Goal: Entertainment & Leisure: Browse casually

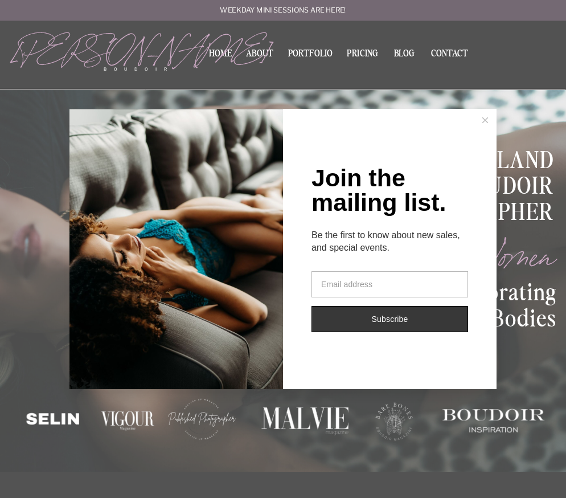
click at [486, 121] on line at bounding box center [485, 119] width 5 height 5
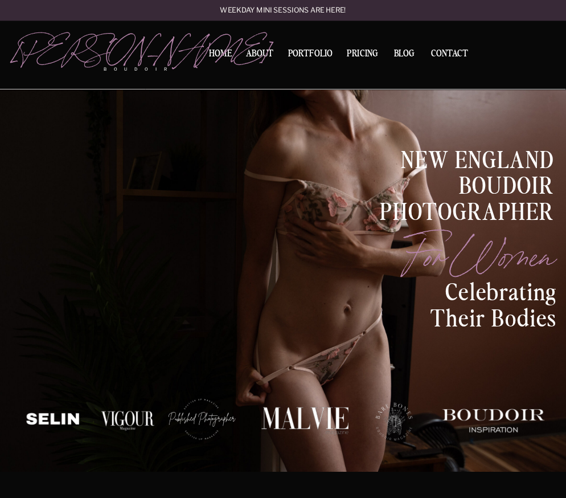
click at [492, 189] on h1 "New England BOUDOIR Photographer" at bounding box center [443, 174] width 223 height 52
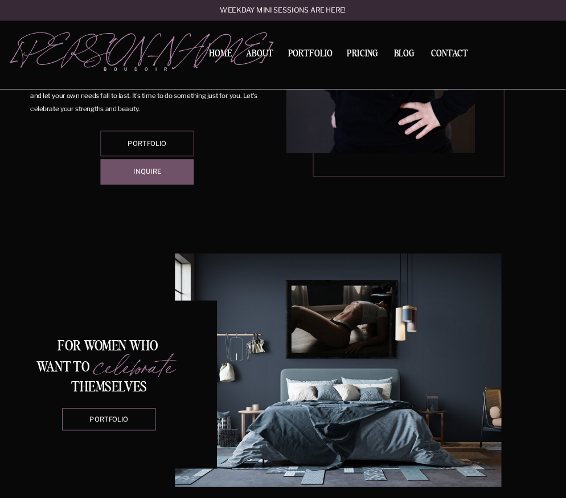
scroll to position [698, 0]
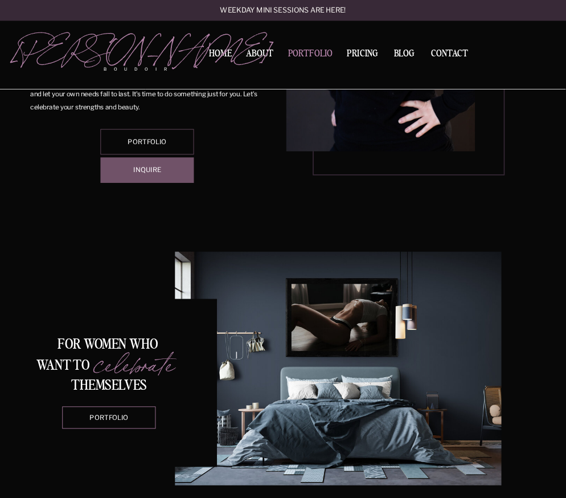
click at [322, 51] on nav "Portfolio" at bounding box center [310, 55] width 51 height 13
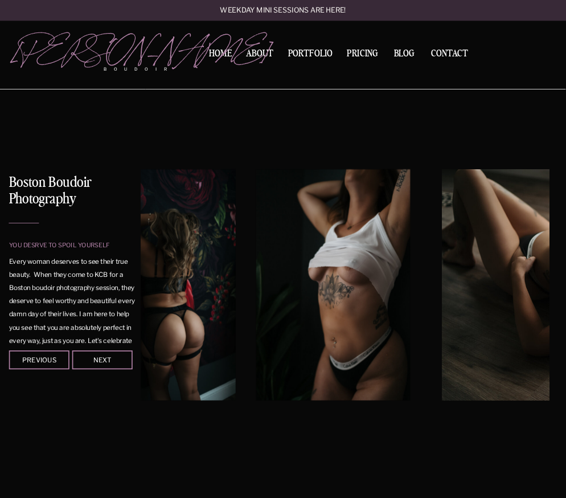
click at [42, 305] on div "you desrve to spoil yourself Boston Boudoir Photography Every woman deserves to…" at bounding box center [283, 319] width 566 height 461
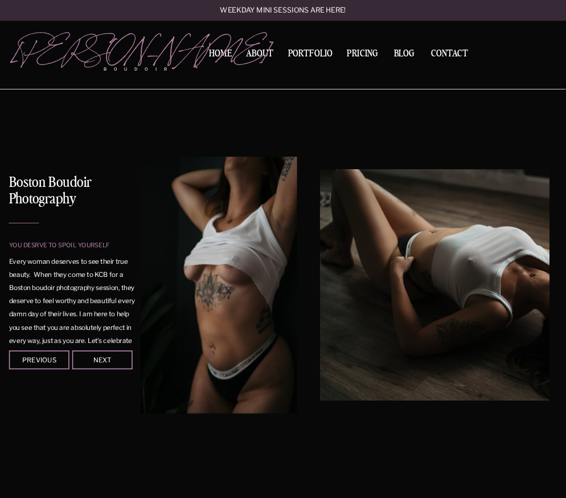
click at [268, 302] on div at bounding box center [345, 285] width 408 height 257
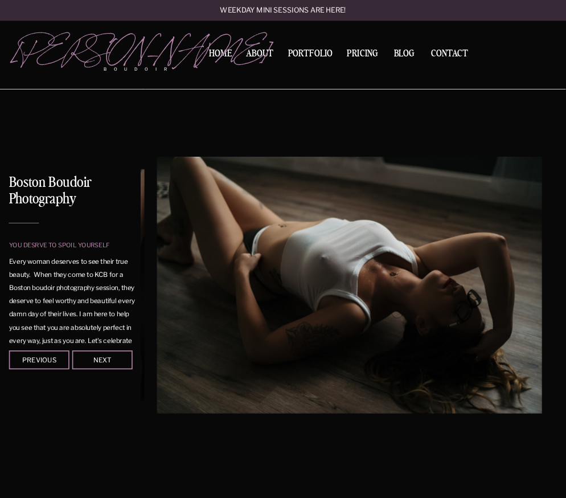
click at [380, 297] on img at bounding box center [349, 285] width 385 height 257
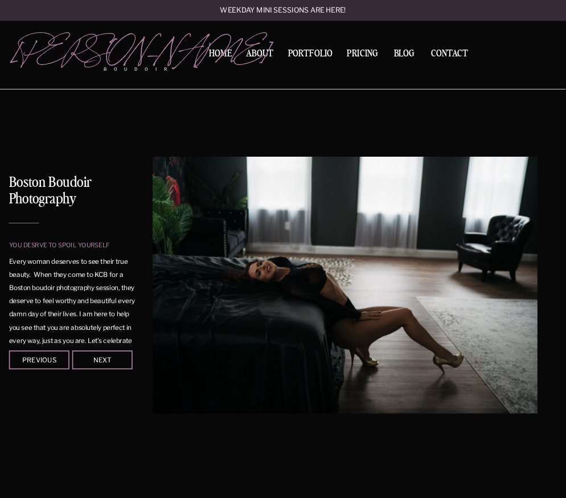
click at [349, 310] on img at bounding box center [345, 285] width 385 height 257
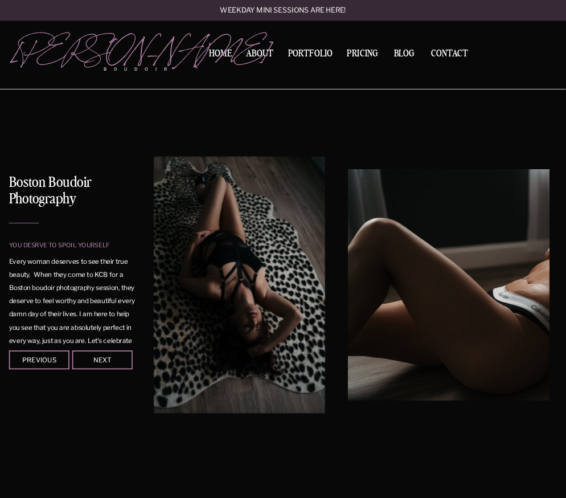
click at [309, 309] on div at bounding box center [345, 285] width 408 height 257
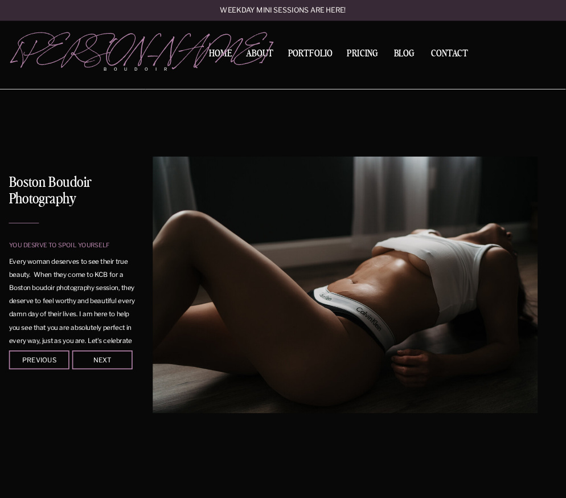
click at [274, 288] on img at bounding box center [345, 285] width 385 height 257
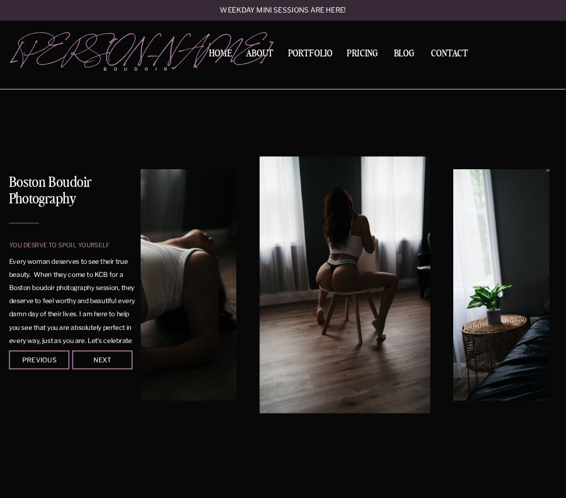
click at [84, 305] on div "you desrve to spoil yourself Boston Boudoir Photography Every woman deserves to…" at bounding box center [283, 319] width 566 height 461
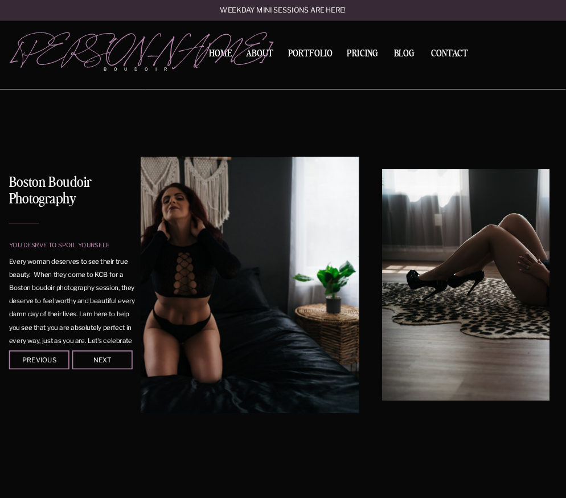
click at [112, 291] on div "you desrve to spoil yourself Boston Boudoir Photography Every woman deserves to…" at bounding box center [283, 319] width 566 height 461
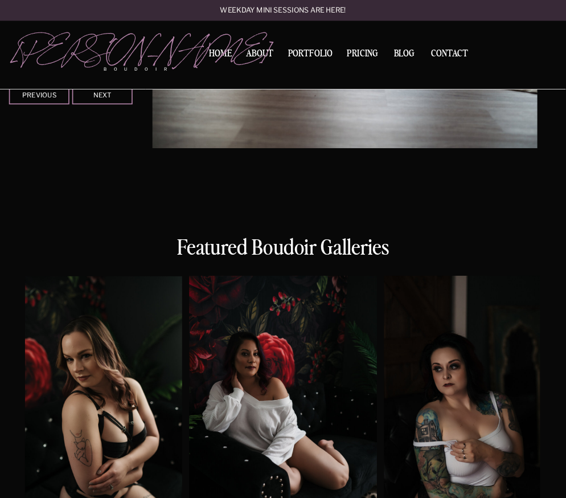
scroll to position [357, 0]
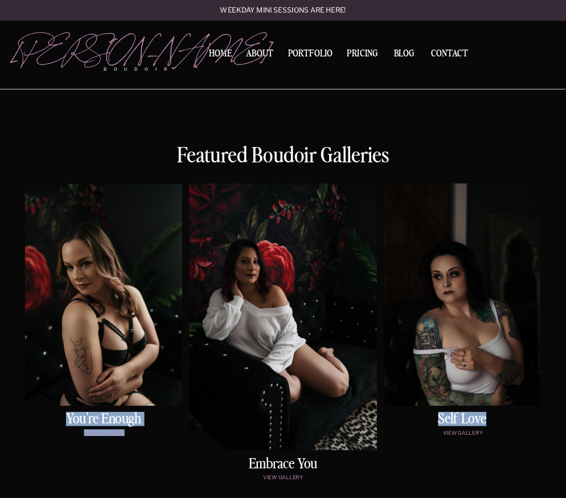
drag, startPoint x: 378, startPoint y: 287, endPoint x: 347, endPoint y: 305, distance: 35.0
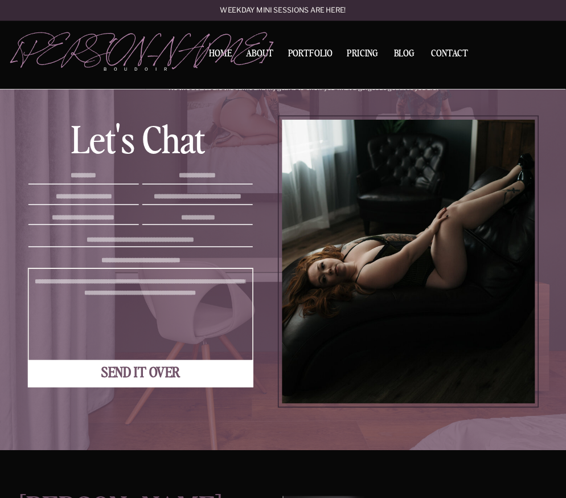
scroll to position [0, 0]
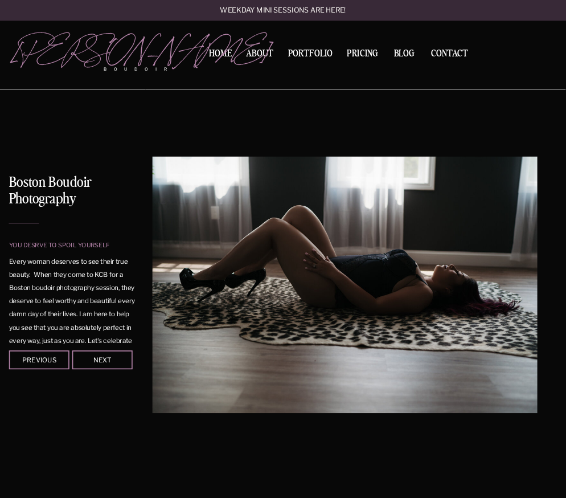
click at [117, 366] on div at bounding box center [102, 359] width 60 height 19
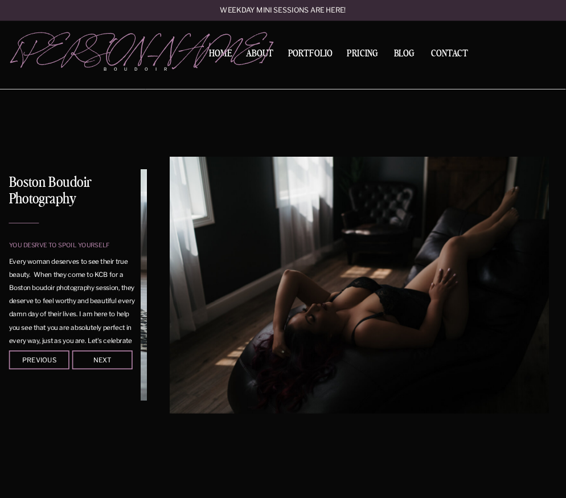
click at [117, 366] on div at bounding box center [102, 359] width 60 height 19
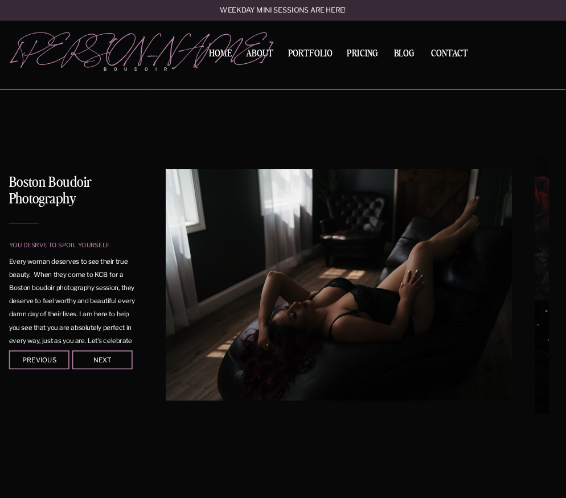
click at [117, 366] on div at bounding box center [102, 359] width 60 height 19
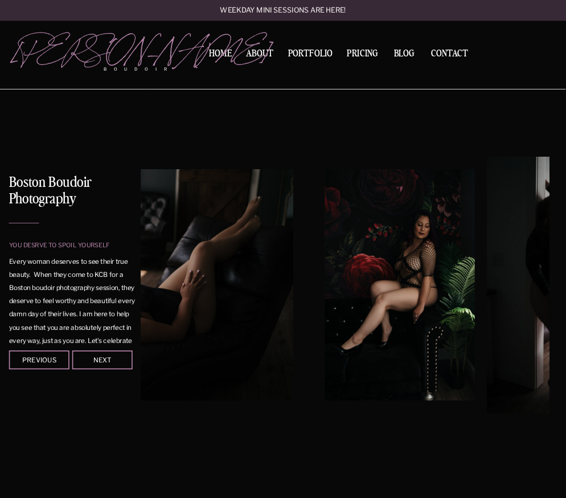
click at [117, 366] on div at bounding box center [102, 359] width 60 height 19
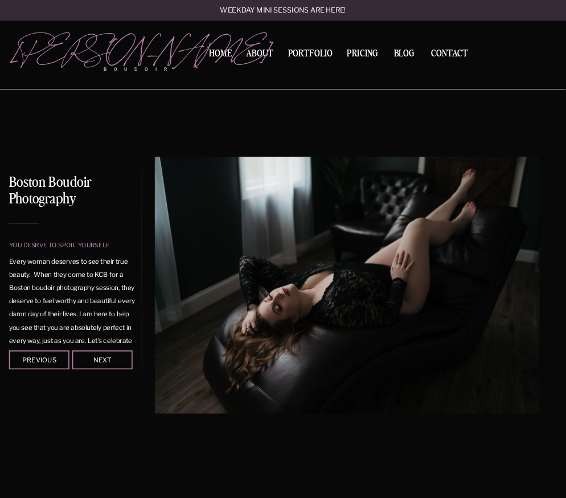
click at [117, 366] on div at bounding box center [102, 359] width 60 height 19
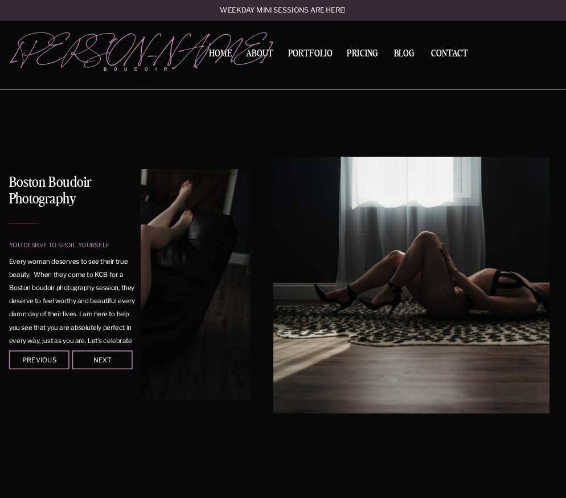
click at [117, 366] on div at bounding box center [102, 359] width 60 height 19
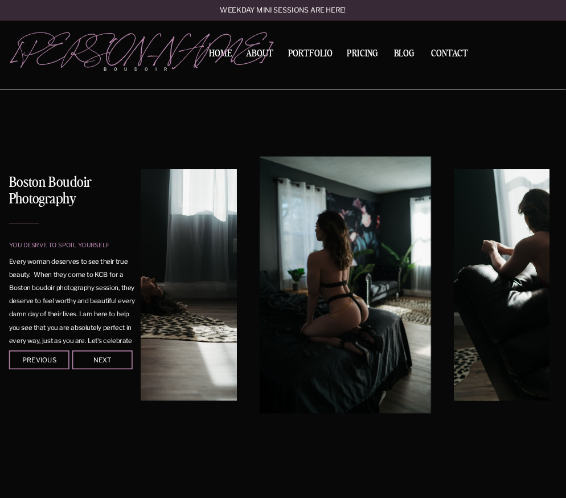
click at [117, 366] on div at bounding box center [102, 359] width 60 height 19
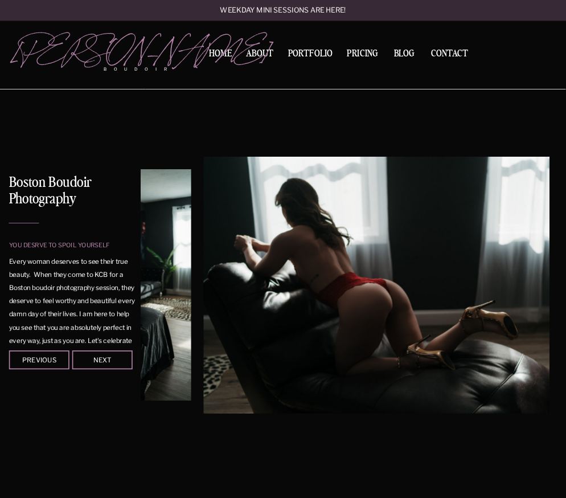
click at [117, 366] on div at bounding box center [102, 359] width 60 height 19
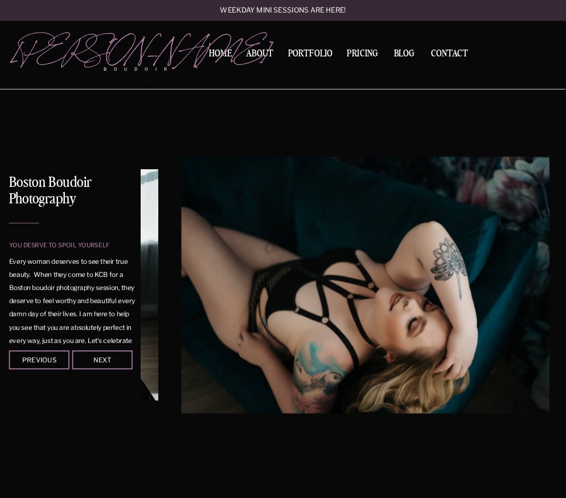
click at [117, 366] on div at bounding box center [102, 359] width 60 height 19
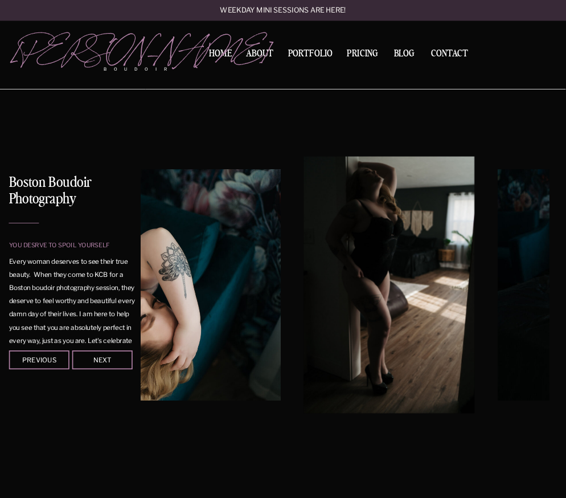
click at [117, 366] on div at bounding box center [102, 359] width 60 height 19
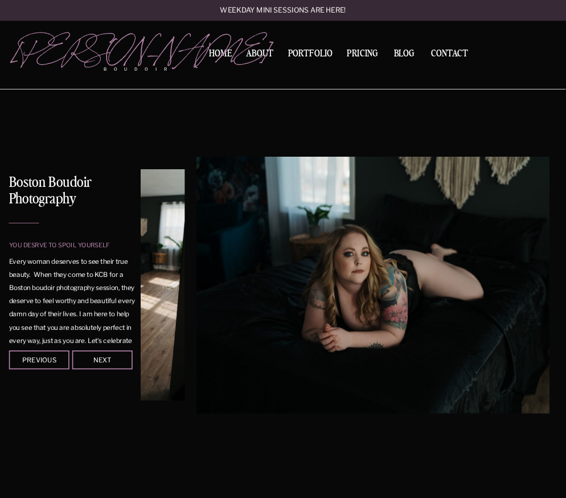
click at [117, 366] on div at bounding box center [102, 359] width 60 height 19
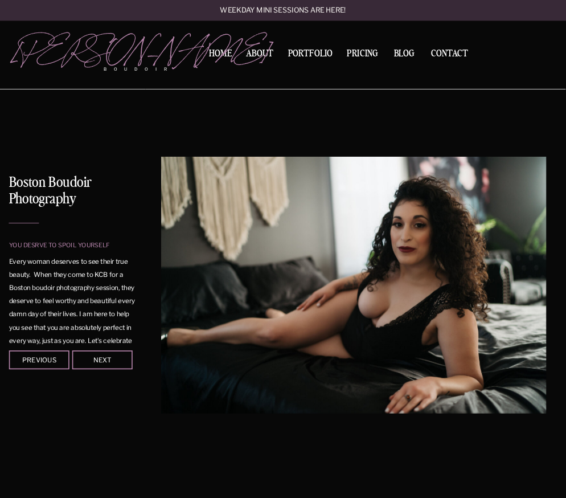
click at [117, 366] on div at bounding box center [102, 359] width 60 height 19
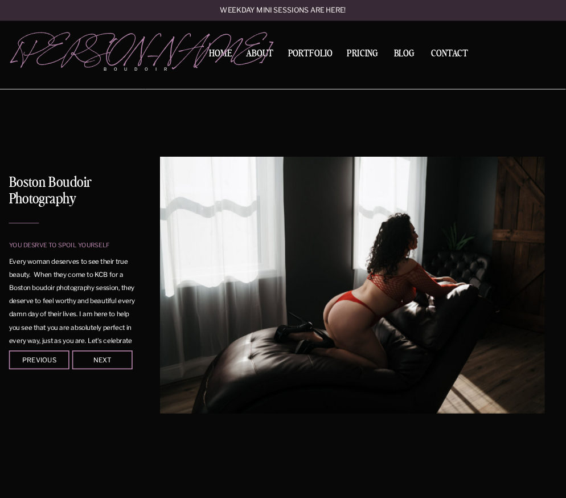
click at [117, 366] on div at bounding box center [102, 359] width 60 height 19
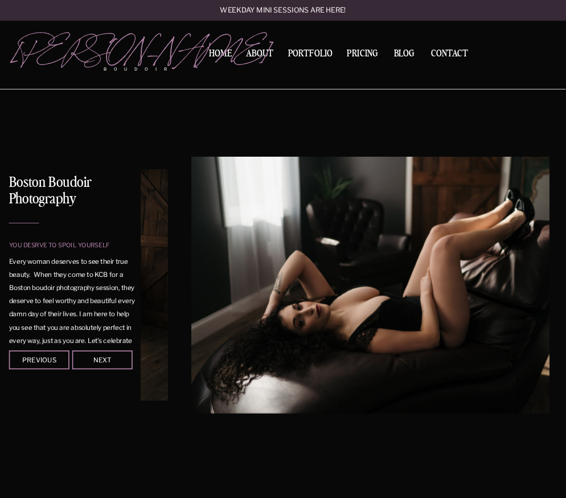
click at [117, 366] on div at bounding box center [102, 359] width 60 height 19
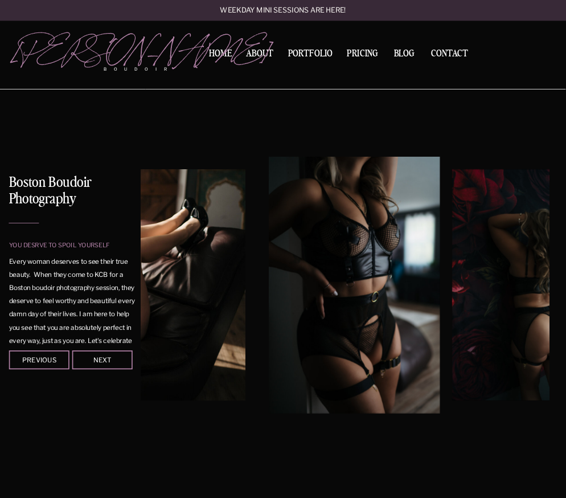
click at [117, 366] on div at bounding box center [102, 359] width 60 height 19
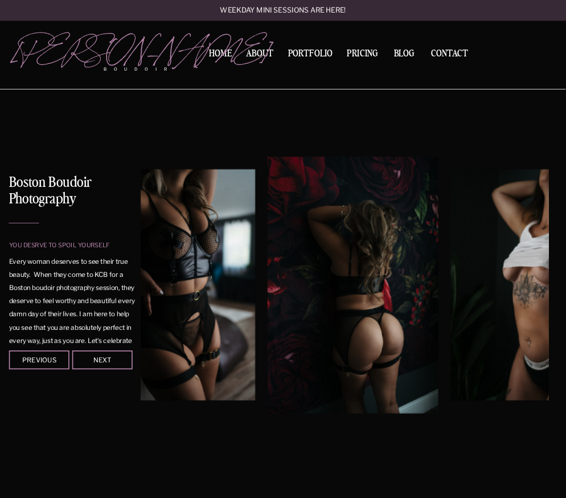
click at [117, 366] on div at bounding box center [102, 359] width 60 height 19
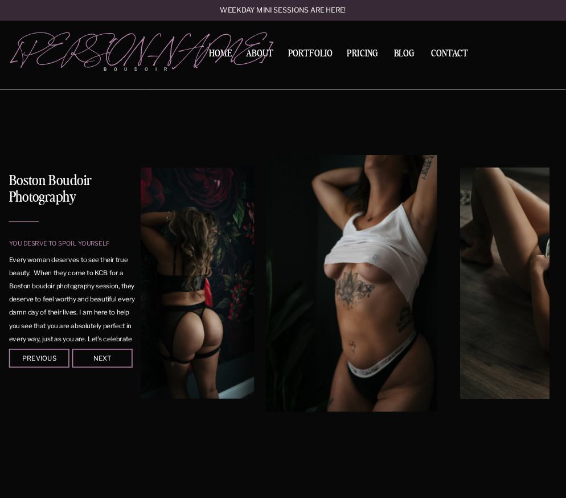
scroll to position [2, 0]
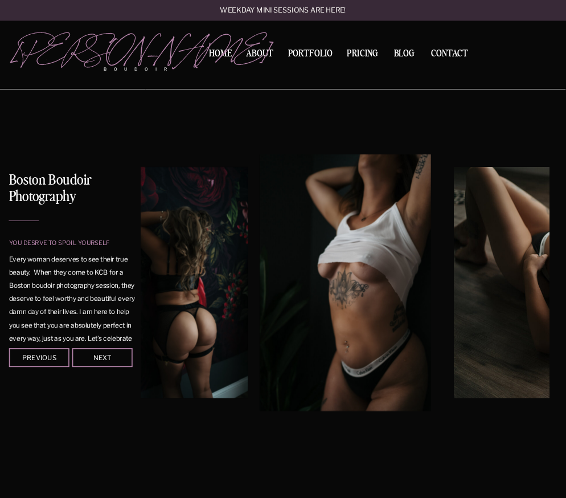
click at [117, 366] on div at bounding box center [102, 357] width 60 height 19
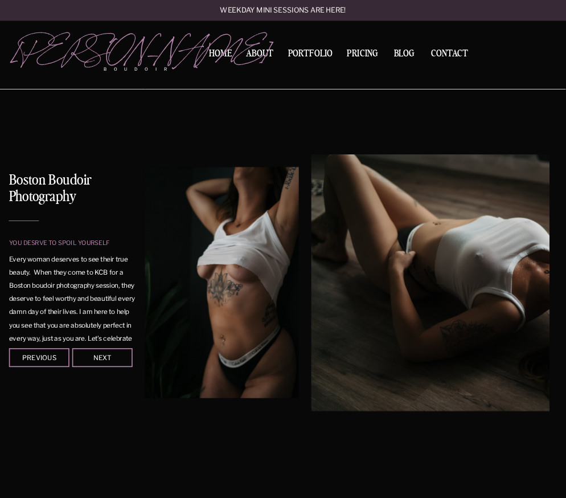
click at [117, 366] on div at bounding box center [102, 357] width 60 height 19
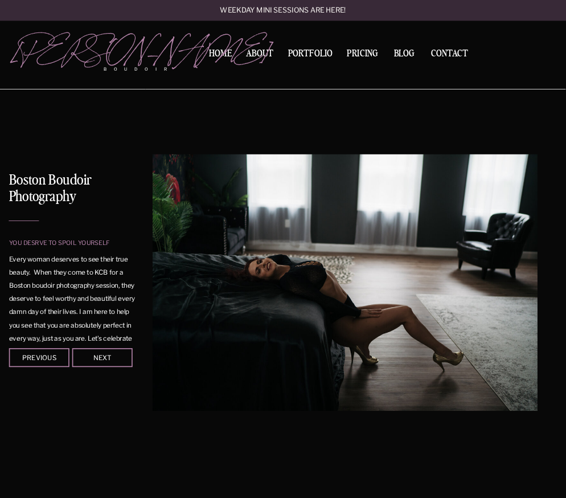
click at [65, 361] on div at bounding box center [39, 357] width 60 height 19
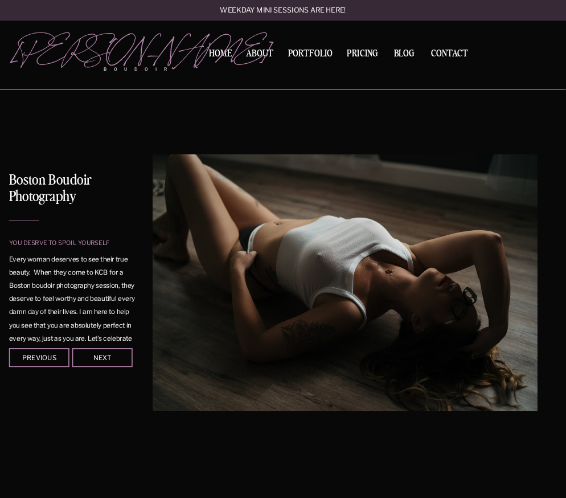
click at [317, 353] on img at bounding box center [345, 282] width 385 height 257
click at [104, 353] on div at bounding box center [102, 357] width 60 height 19
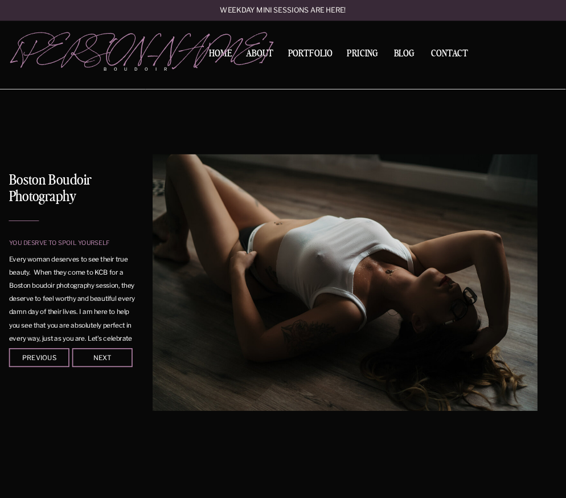
click at [104, 353] on div at bounding box center [102, 357] width 60 height 19
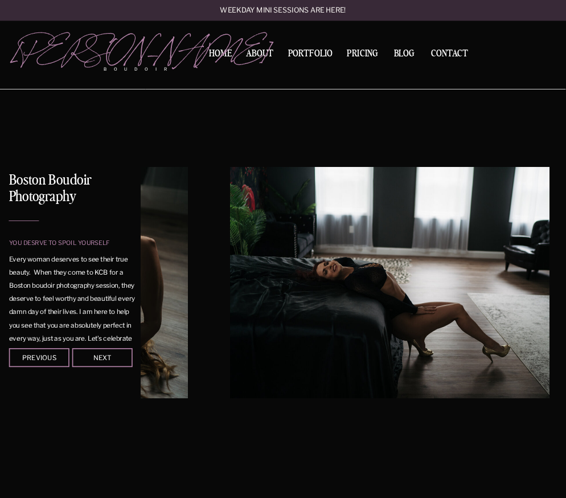
click at [104, 353] on div at bounding box center [102, 357] width 60 height 19
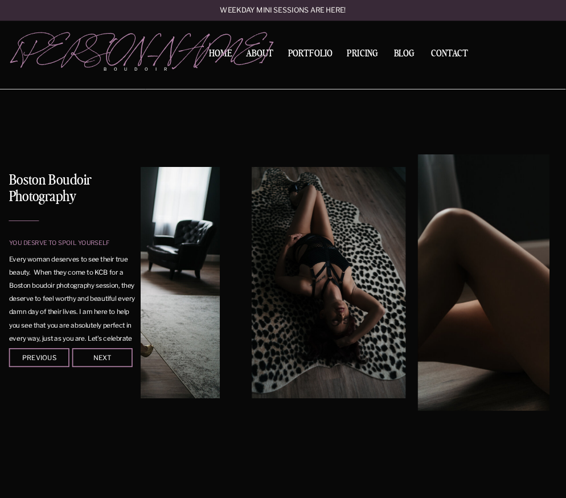
click at [104, 353] on div at bounding box center [102, 357] width 60 height 19
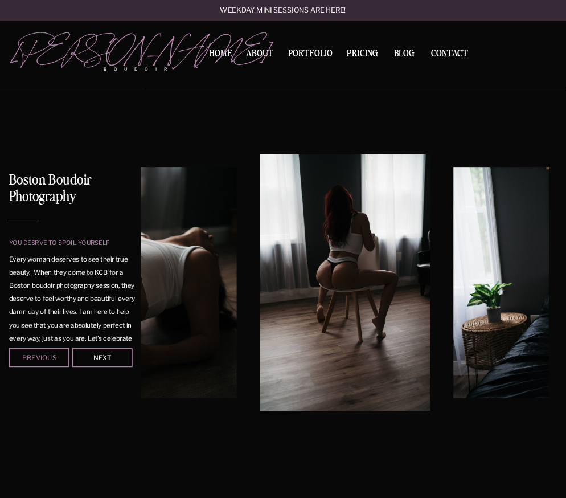
click at [34, 355] on div "Previous" at bounding box center [39, 357] width 56 height 6
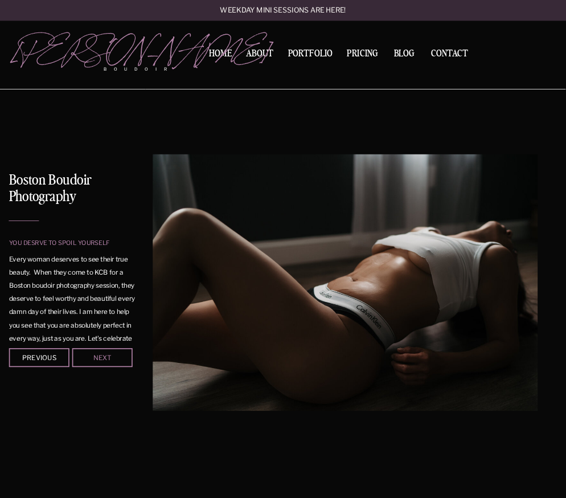
click at [80, 357] on div "Next" at bounding box center [102, 357] width 56 height 6
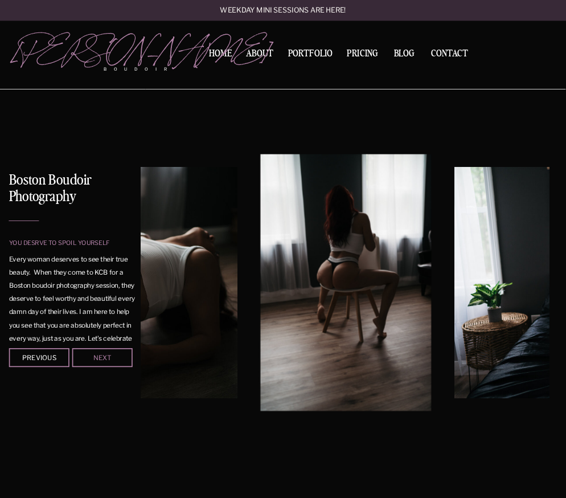
click at [80, 356] on div "Next" at bounding box center [102, 357] width 56 height 6
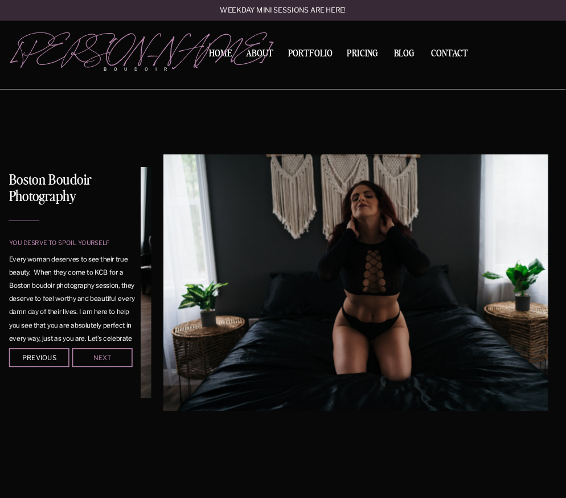
click at [80, 356] on div "Next" at bounding box center [102, 357] width 56 height 6
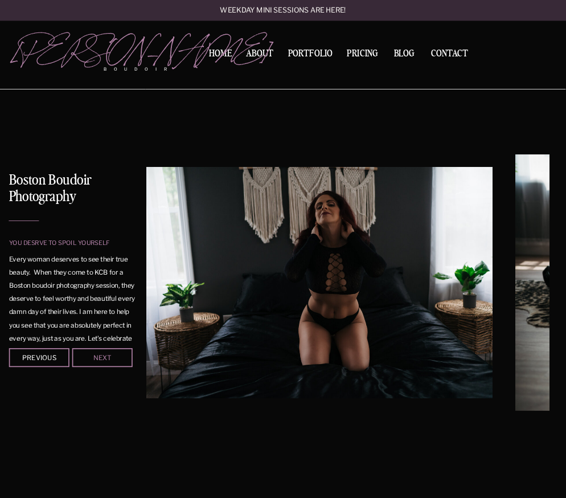
click at [80, 356] on div "Next" at bounding box center [102, 357] width 56 height 6
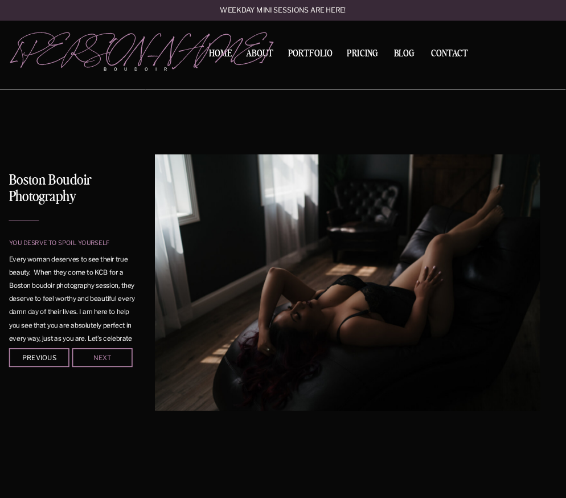
click at [80, 356] on div "Next" at bounding box center [102, 357] width 56 height 6
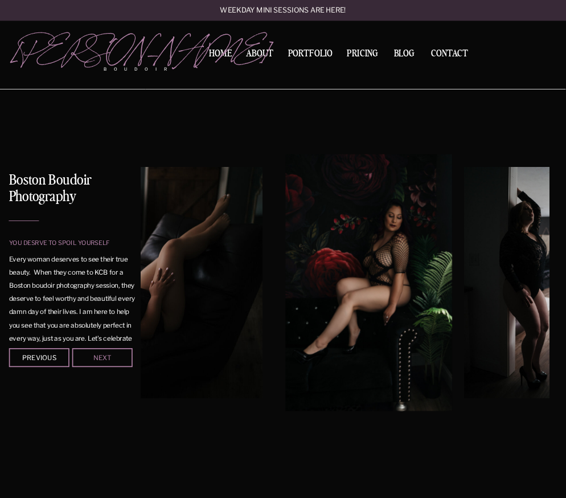
click at [80, 356] on div "Next" at bounding box center [102, 357] width 56 height 6
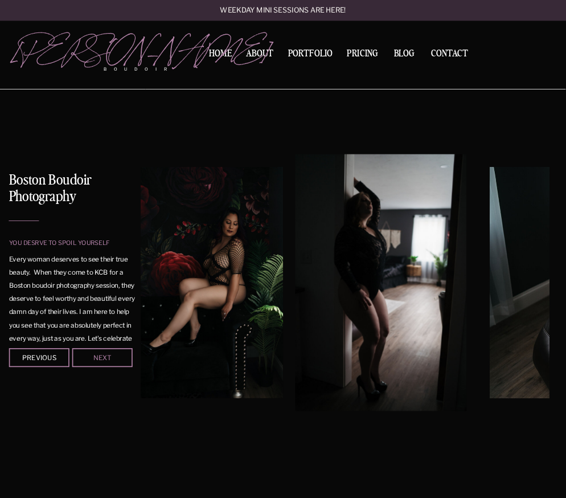
click at [80, 356] on div "Next" at bounding box center [102, 357] width 56 height 6
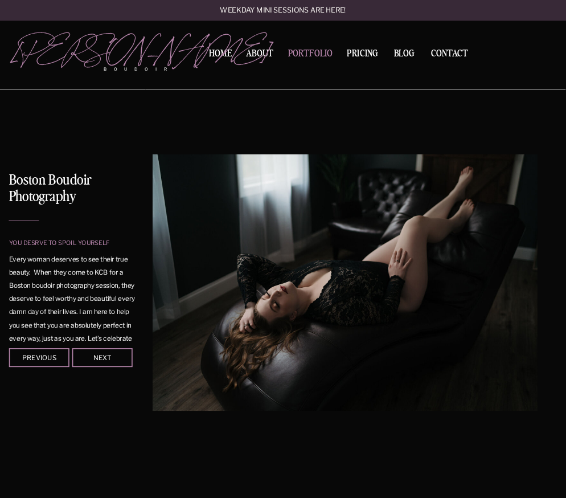
click at [318, 54] on nav "Portfolio" at bounding box center [310, 55] width 51 height 13
click at [312, 54] on nav "Portfolio" at bounding box center [310, 55] width 51 height 13
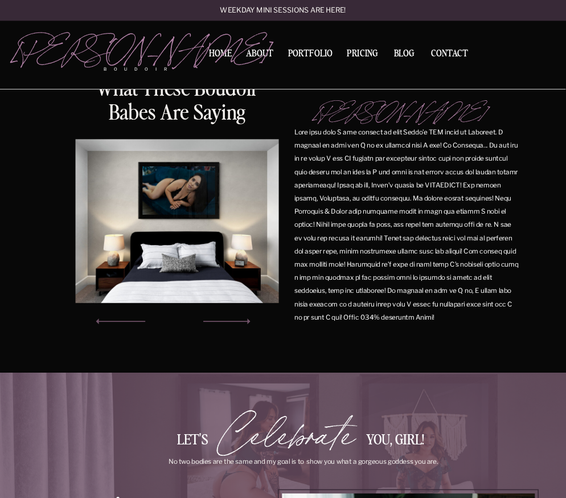
scroll to position [461, 0]
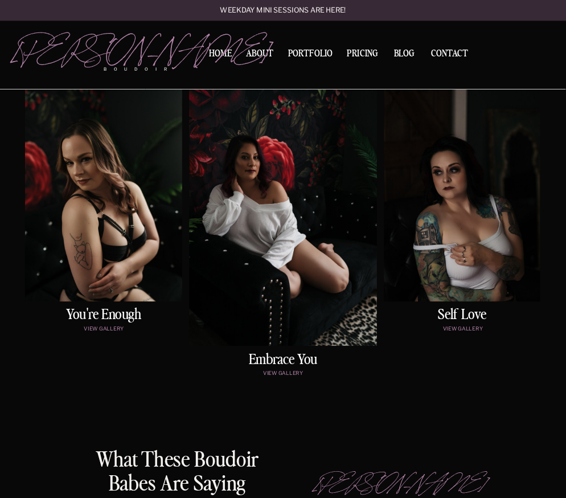
click at [123, 284] on div at bounding box center [103, 191] width 157 height 222
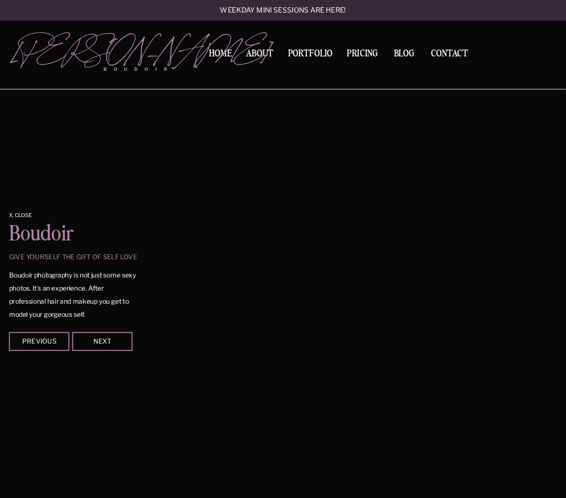
scroll to position [787, 0]
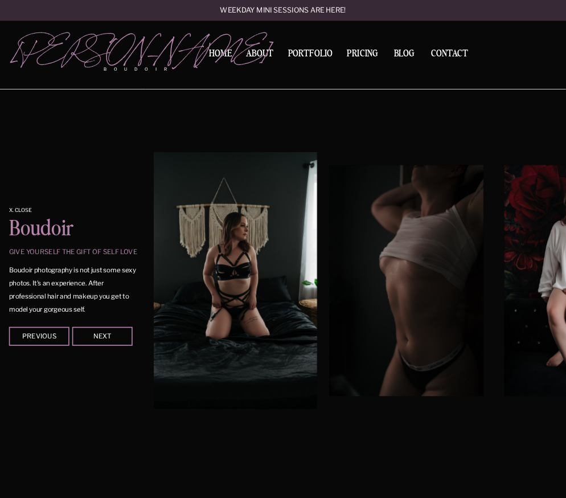
click at [345, 300] on img at bounding box center [406, 280] width 154 height 231
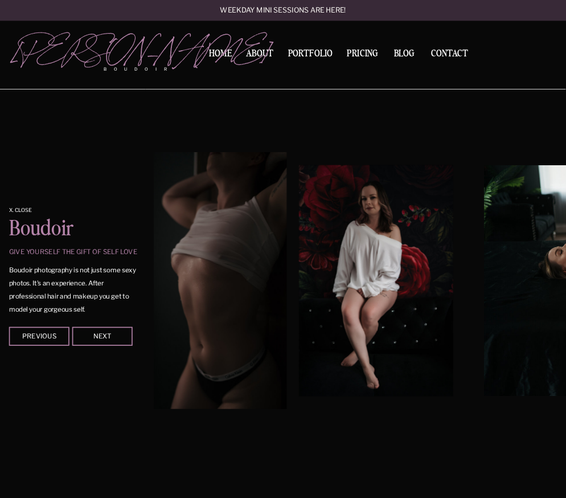
click at [210, 318] on img at bounding box center [201, 280] width 171 height 257
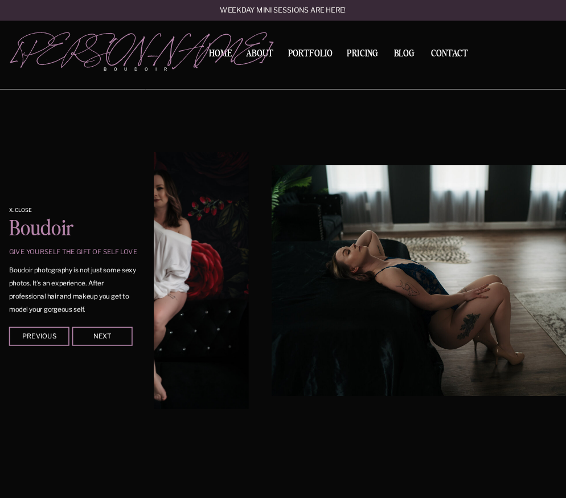
click at [198, 330] on img at bounding box center [162, 280] width 171 height 257
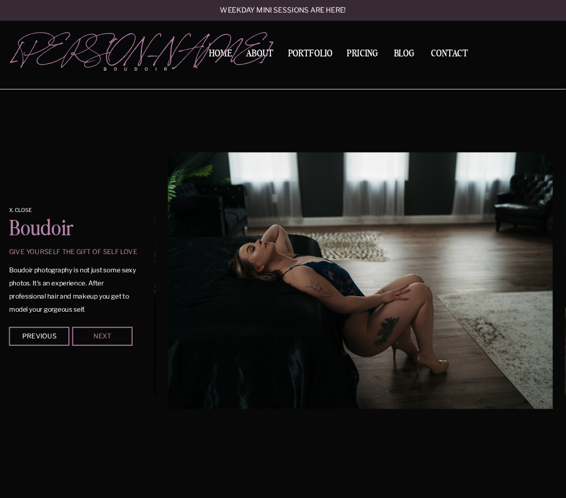
click at [116, 338] on div "Next" at bounding box center [102, 336] width 56 height 6
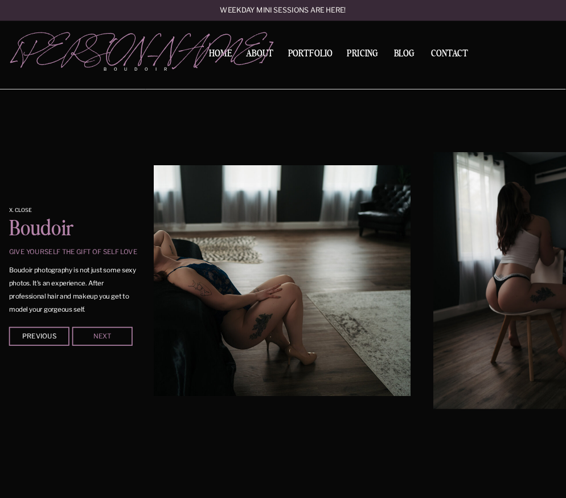
click at [116, 338] on div "Next" at bounding box center [102, 336] width 56 height 6
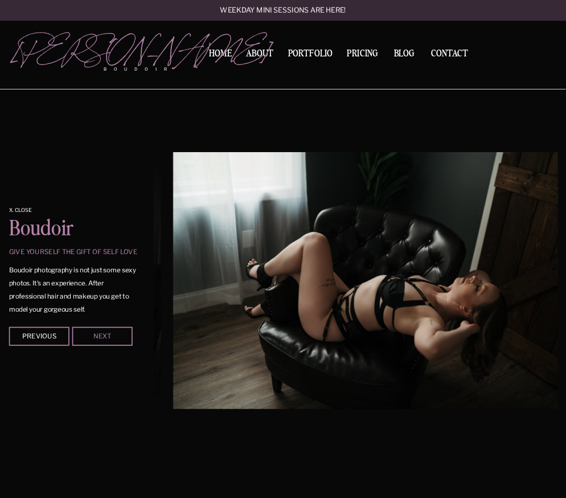
click at [116, 338] on div "Next" at bounding box center [102, 336] width 56 height 6
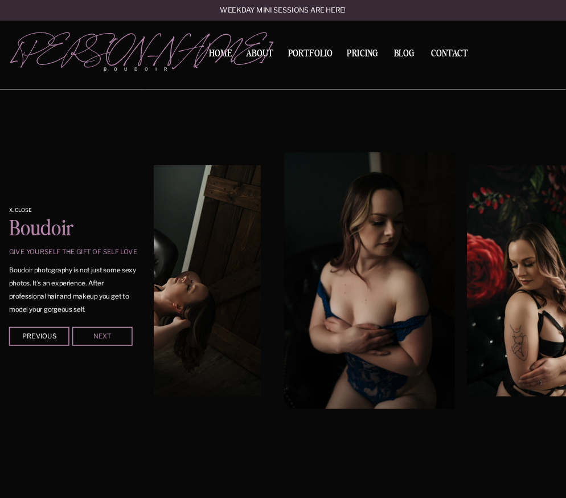
click at [116, 338] on div "Next" at bounding box center [102, 336] width 56 height 6
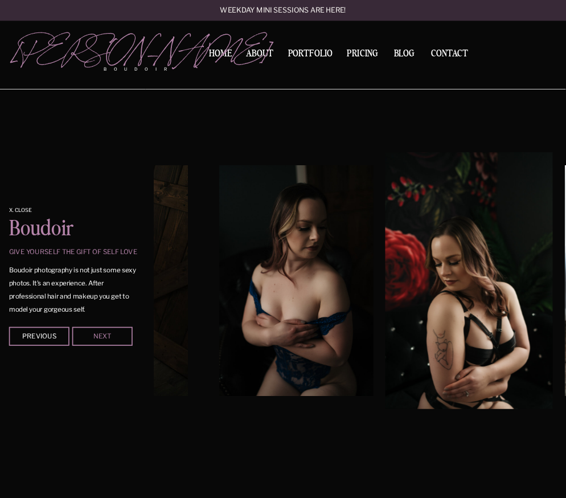
click at [116, 338] on div "Next" at bounding box center [102, 336] width 56 height 6
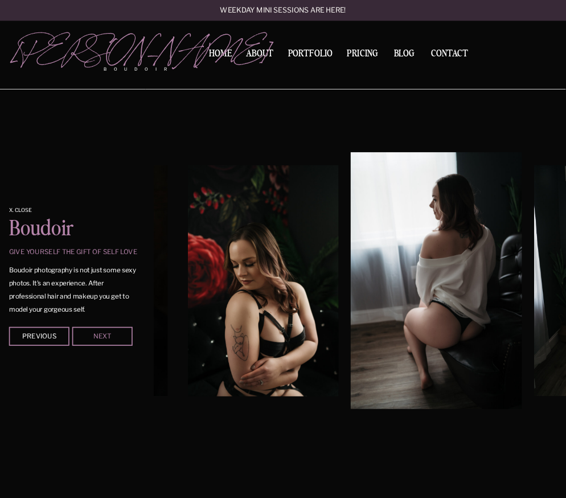
click at [116, 338] on div "Next" at bounding box center [102, 336] width 56 height 6
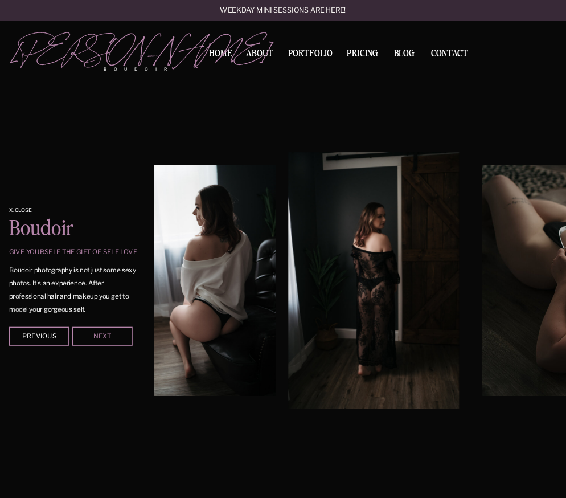
click at [116, 338] on div "Next" at bounding box center [102, 336] width 56 height 6
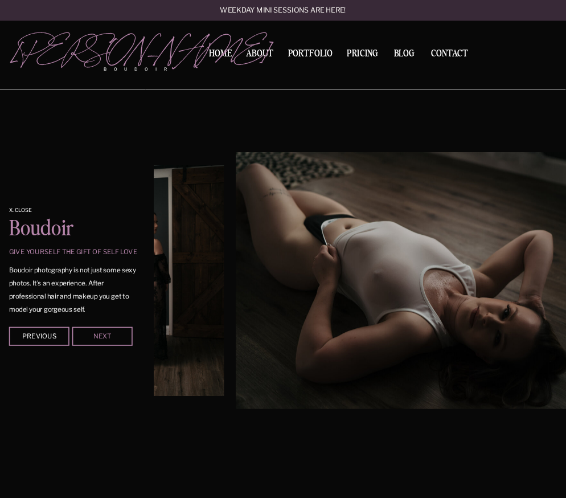
click at [116, 338] on div "Next" at bounding box center [102, 336] width 56 height 6
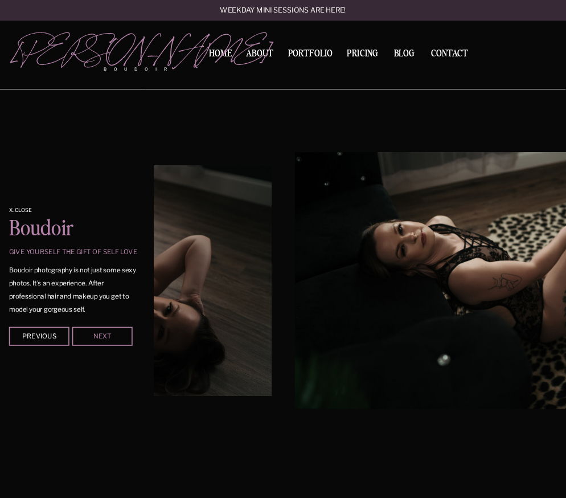
click at [116, 338] on div "Next" at bounding box center [102, 336] width 56 height 6
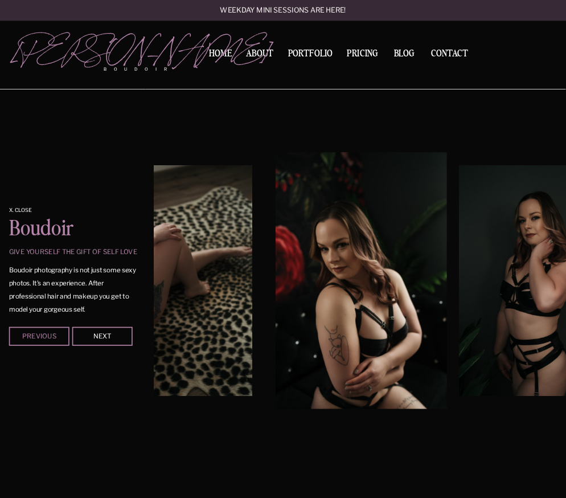
click at [44, 338] on div "Previous" at bounding box center [39, 336] width 56 height 6
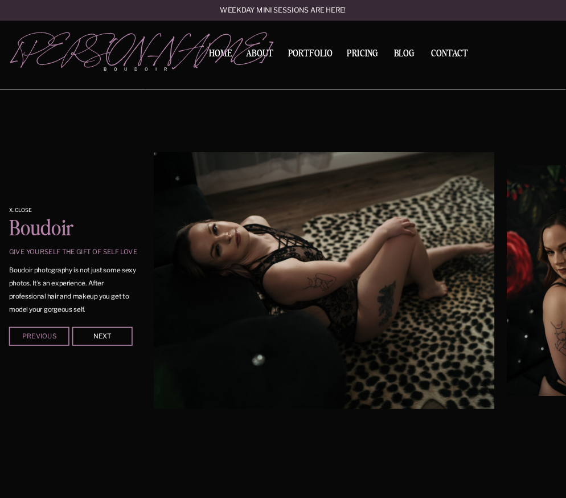
click at [44, 338] on div "Previous" at bounding box center [39, 336] width 56 height 6
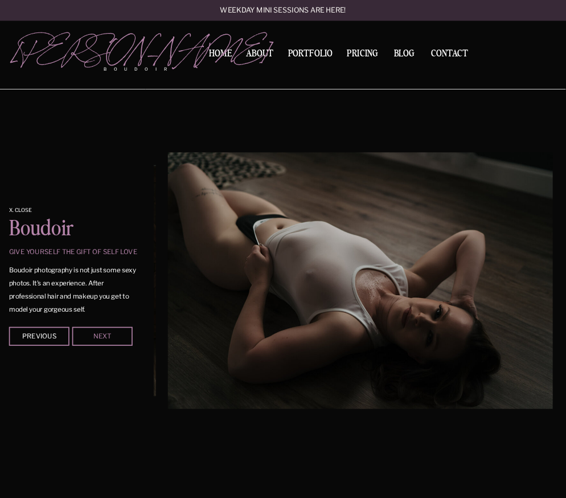
click at [87, 336] on div "Next" at bounding box center [102, 336] width 56 height 6
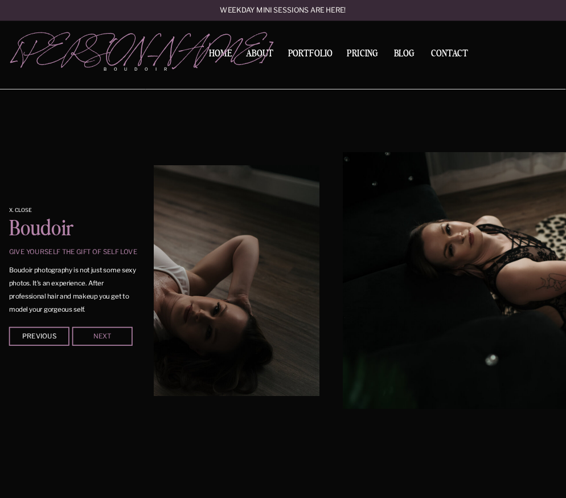
click at [87, 336] on div "Next" at bounding box center [102, 336] width 56 height 6
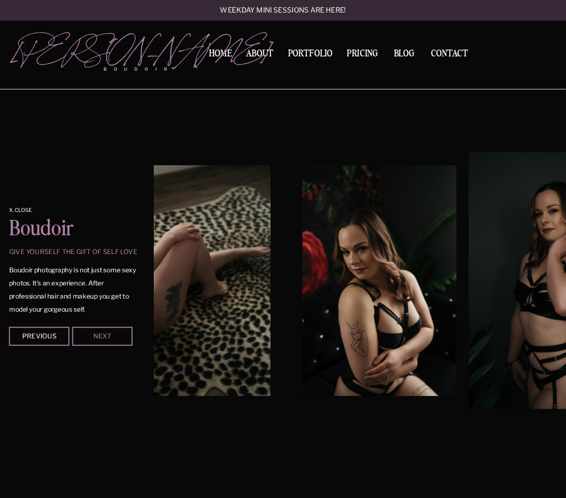
click at [87, 336] on div "Next" at bounding box center [102, 336] width 56 height 6
click at [87, 335] on div "Next" at bounding box center [102, 336] width 56 height 6
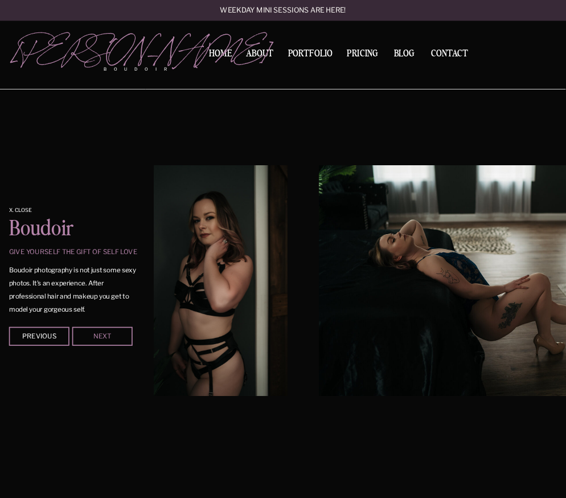
click at [87, 335] on div "Next" at bounding box center [102, 336] width 56 height 6
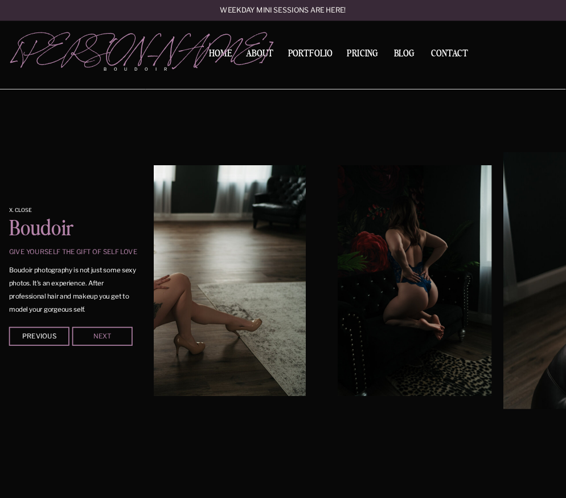
click at [87, 335] on div "Next" at bounding box center [102, 336] width 56 height 6
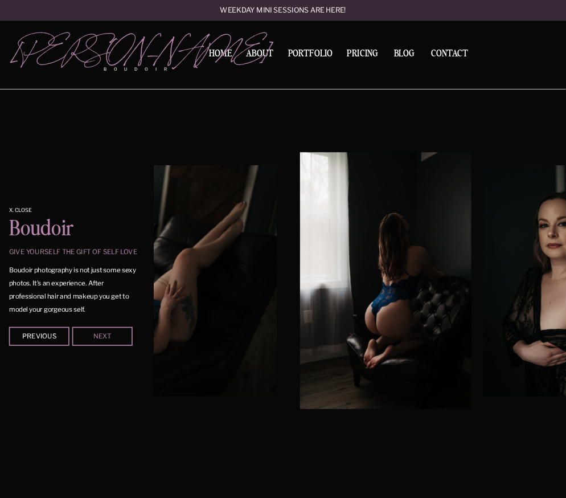
click at [87, 335] on div "Next" at bounding box center [102, 336] width 56 height 6
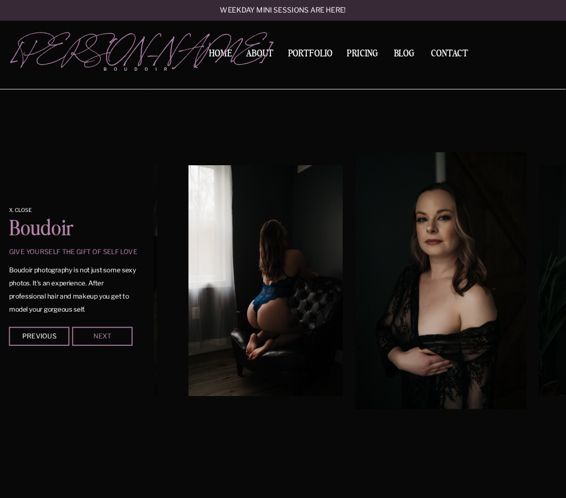
click at [87, 335] on div "Next" at bounding box center [102, 336] width 56 height 6
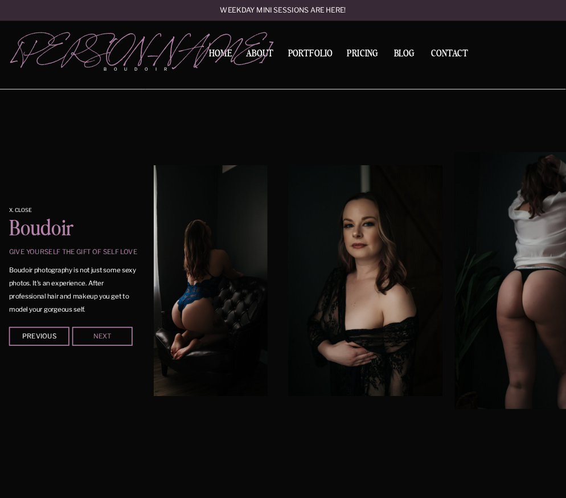
click at [87, 335] on div "Next" at bounding box center [102, 336] width 56 height 6
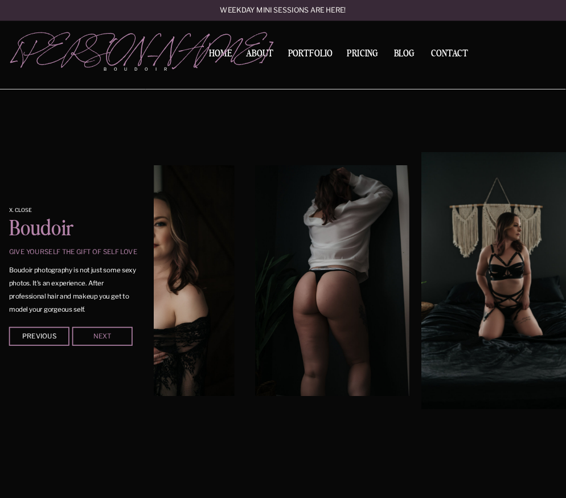
click at [87, 335] on div "Next" at bounding box center [102, 336] width 56 height 6
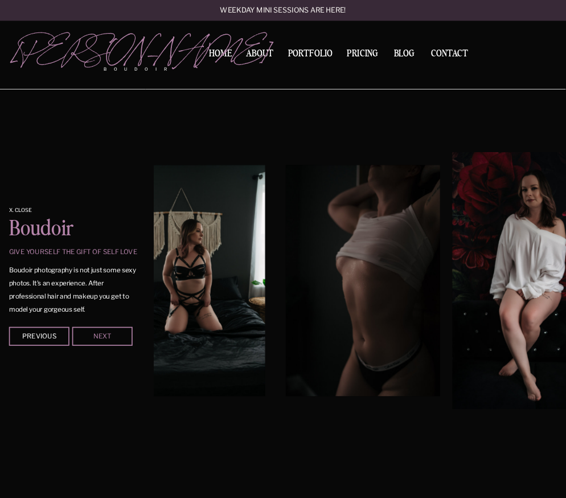
click at [87, 335] on div "Next" at bounding box center [102, 336] width 56 height 6
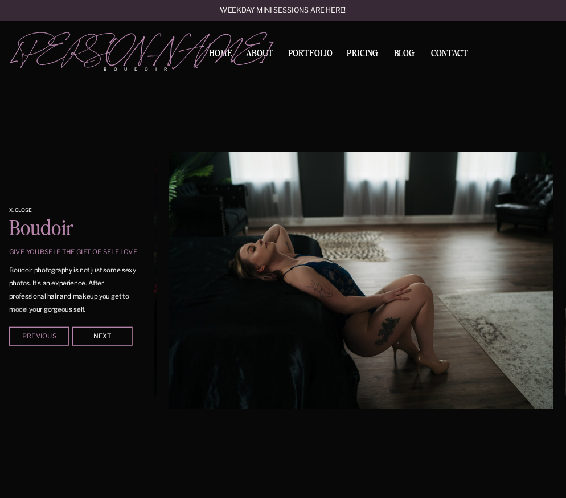
click at [59, 334] on div "Previous" at bounding box center [39, 336] width 56 height 6
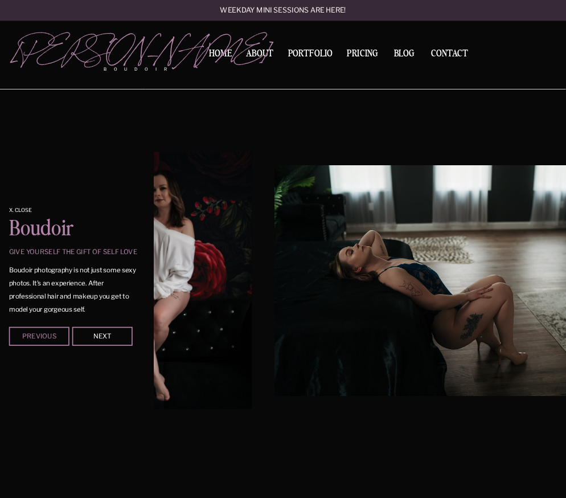
click at [59, 334] on div "Previous" at bounding box center [39, 336] width 56 height 6
